Goal: Task Accomplishment & Management: Complete application form

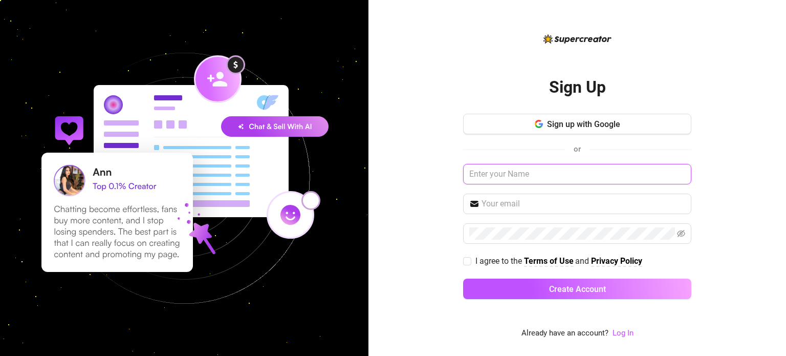
click at [534, 174] on input "text" at bounding box center [577, 174] width 228 height 20
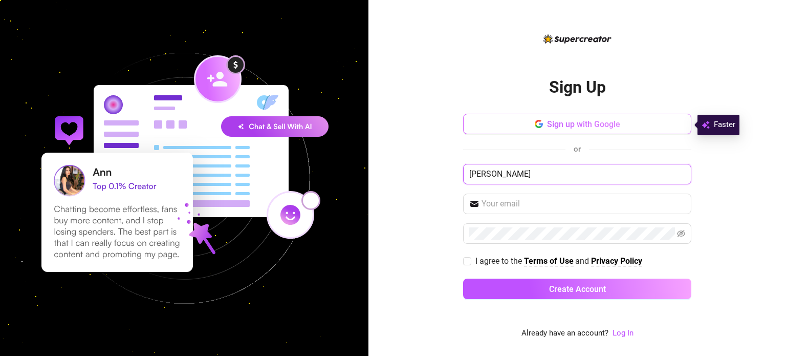
type input "Kaye"
click at [585, 120] on span "Sign up with Google" at bounding box center [583, 124] width 73 height 10
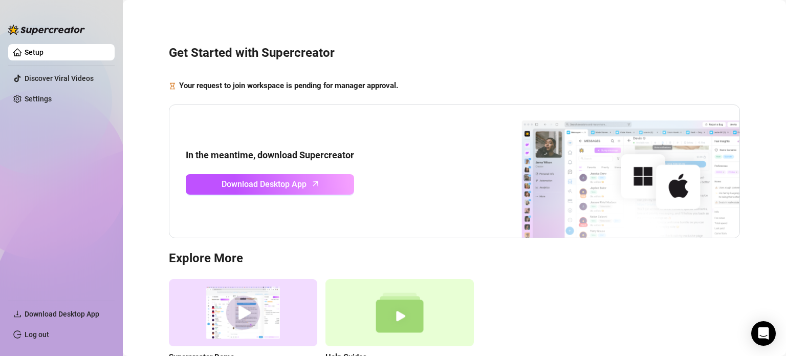
click at [581, 30] on div "Get Started with Supercreator Your request to join workspace is pending for man…" at bounding box center [454, 210] width 643 height 406
click at [298, 181] on span "Download Desktop App" at bounding box center [264, 184] width 85 height 13
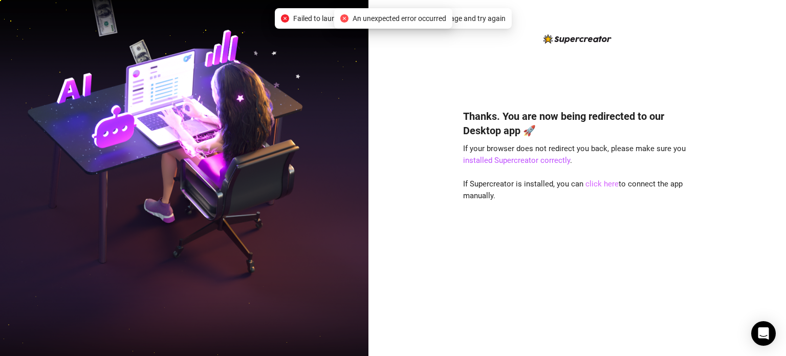
click at [594, 182] on link "click here" at bounding box center [602, 183] width 33 height 9
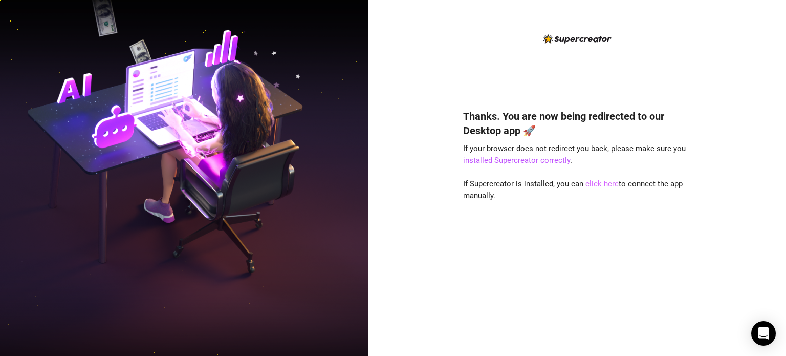
click at [594, 182] on link "click here" at bounding box center [602, 183] width 33 height 9
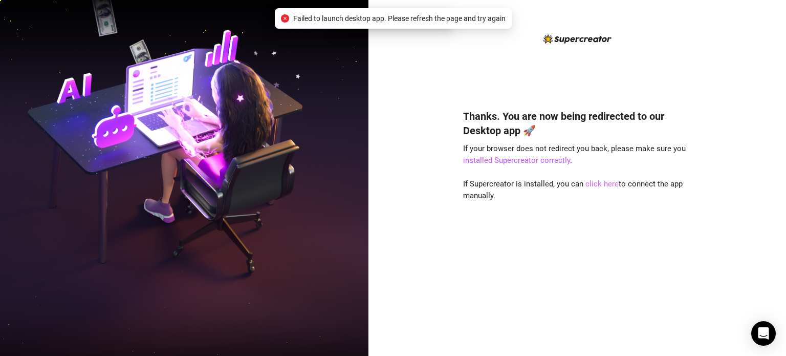
click at [594, 182] on link "click here" at bounding box center [602, 183] width 33 height 9
click at [588, 184] on link "click here" at bounding box center [602, 183] width 33 height 9
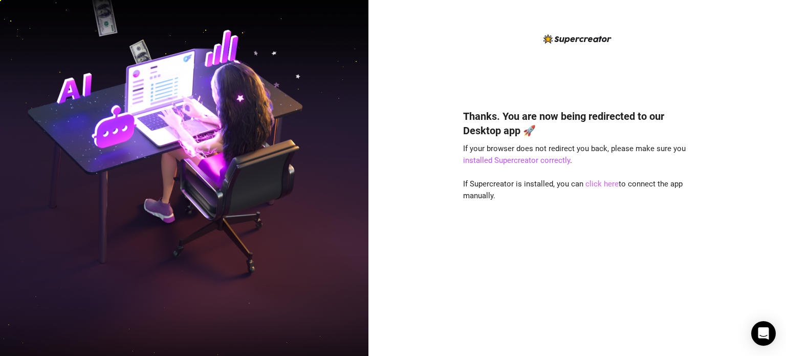
click at [606, 182] on link "click here" at bounding box center [602, 183] width 33 height 9
